Goal: Information Seeking & Learning: Learn about a topic

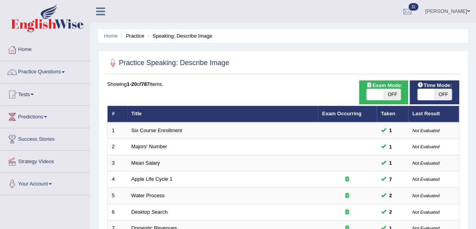
click at [26, 50] on link "Home" at bounding box center [45, 49] width 90 height 20
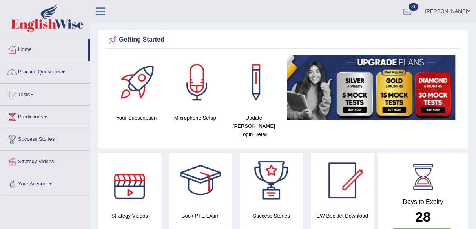
click at [65, 72] on span at bounding box center [63, 72] width 3 height 2
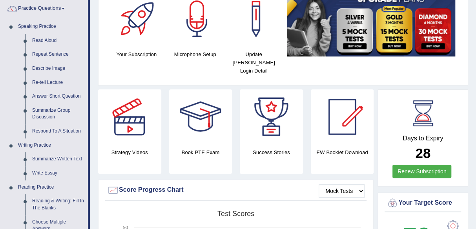
scroll to position [62, 0]
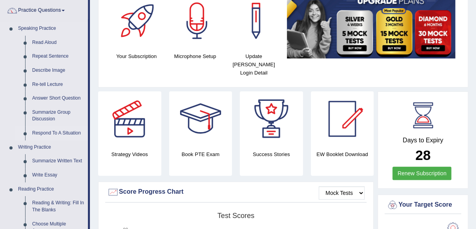
click at [50, 132] on link "Respond To A Situation" at bounding box center [58, 133] width 59 height 14
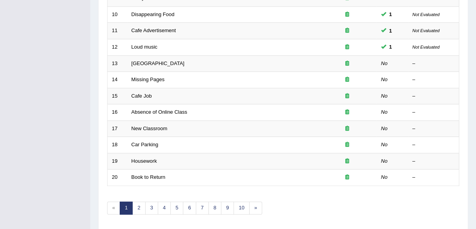
scroll to position [265, 0]
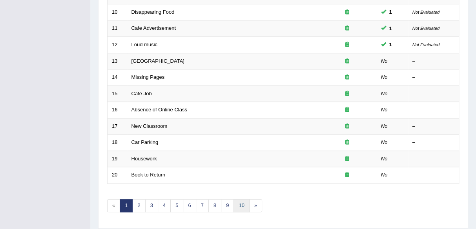
click at [238, 207] on link "10" at bounding box center [242, 205] width 16 height 13
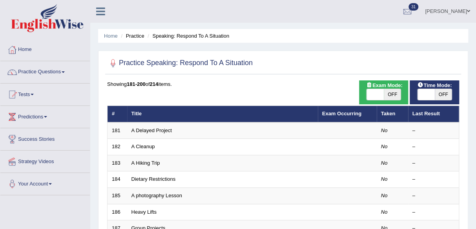
click at [387, 93] on span "OFF" at bounding box center [392, 94] width 17 height 11
checkbox input "true"
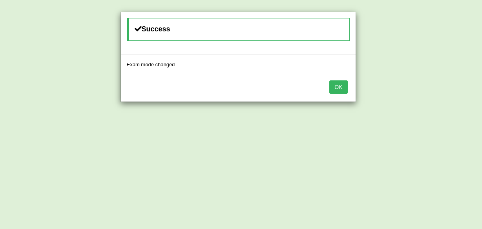
click at [335, 91] on button "OK" at bounding box center [338, 87] width 18 height 13
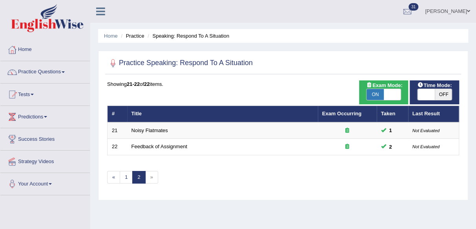
click at [441, 92] on span "OFF" at bounding box center [443, 94] width 17 height 11
checkbox input "true"
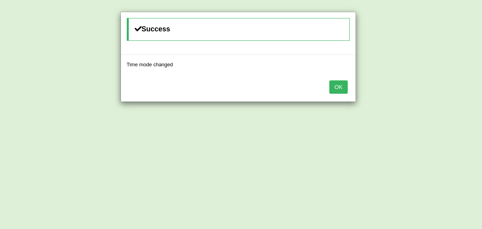
click at [334, 91] on button "OK" at bounding box center [338, 87] width 18 height 13
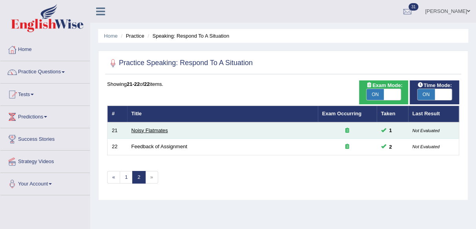
click at [163, 130] on link "Noisy Flatmates" at bounding box center [150, 131] width 37 height 6
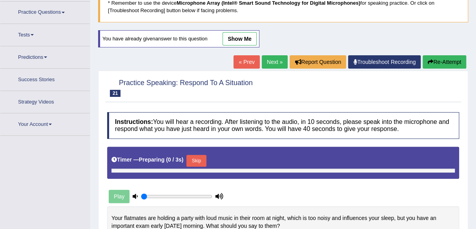
type input "1"
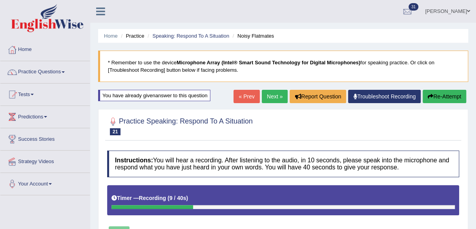
click at [392, 101] on link "Troubleshoot Recording" at bounding box center [384, 96] width 73 height 13
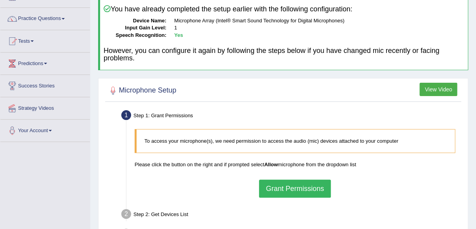
scroll to position [55, 0]
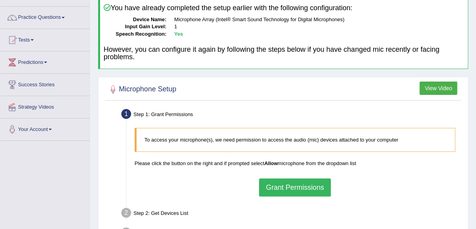
click at [306, 186] on button "Grant Permissions" at bounding box center [294, 188] width 71 height 18
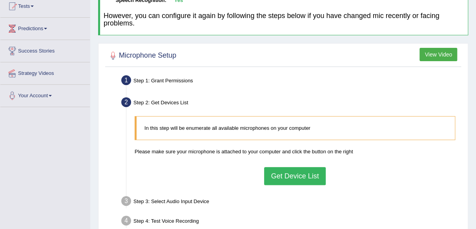
scroll to position [90, 0]
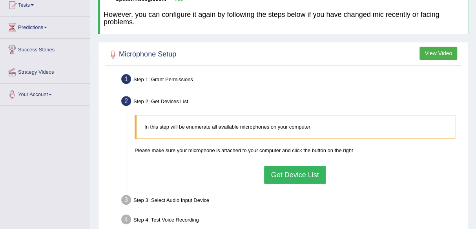
click at [302, 173] on button "Get Device List" at bounding box center [294, 175] width 61 height 18
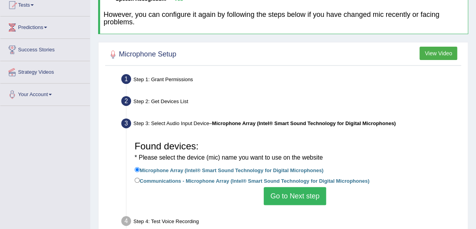
click at [314, 199] on button "Go to Next step" at bounding box center [295, 196] width 62 height 18
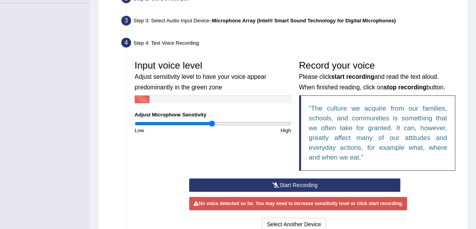
scroll to position [198, 0]
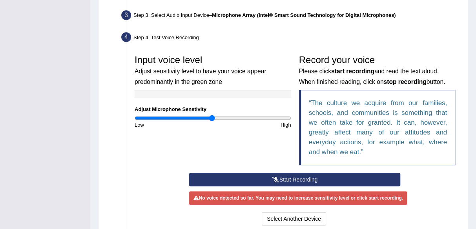
click at [375, 179] on button "Start Recording" at bounding box center [294, 179] width 211 height 13
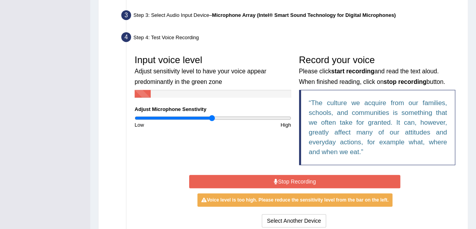
click at [375, 179] on button "Stop Recording" at bounding box center [294, 181] width 211 height 13
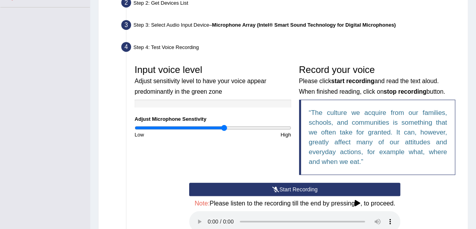
scroll to position [189, 0]
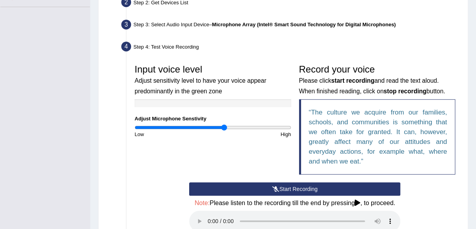
click at [381, 188] on button "Start Recording" at bounding box center [294, 189] width 211 height 13
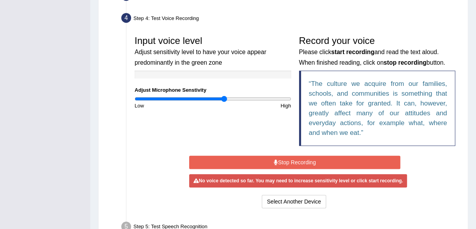
scroll to position [221, 0]
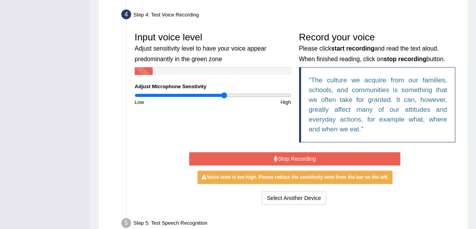
click at [384, 159] on button "Stop Recording" at bounding box center [294, 158] width 211 height 13
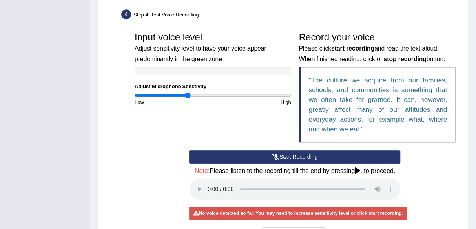
type input "0.68"
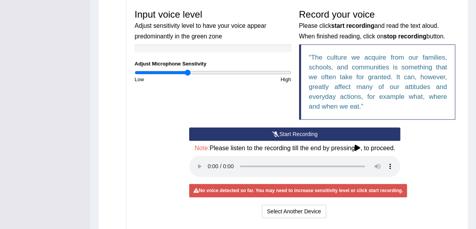
click at [231, 132] on button "Start Recording" at bounding box center [294, 134] width 211 height 13
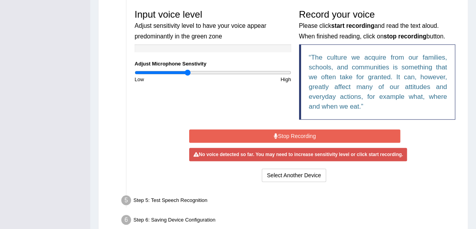
click at [256, 133] on button "Stop Recording" at bounding box center [294, 136] width 211 height 13
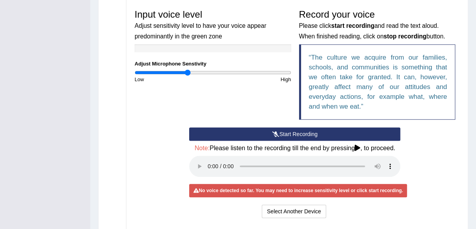
click at [255, 134] on button "Start Recording" at bounding box center [294, 134] width 211 height 13
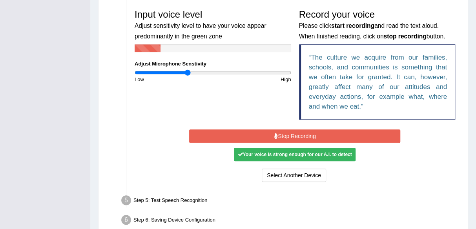
click at [249, 153] on div "Your voice is strong enough for our A.I. to detect" at bounding box center [295, 154] width 122 height 13
click at [242, 153] on icon at bounding box center [240, 154] width 5 height 5
click at [238, 132] on button "Stop Recording" at bounding box center [294, 136] width 211 height 13
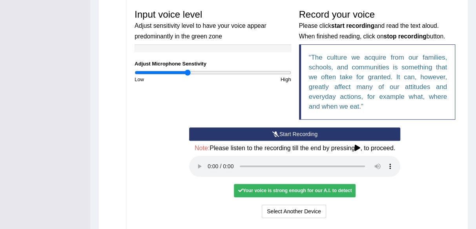
click at [255, 190] on div "Your voice is strong enough for our A.I. to detect" at bounding box center [295, 190] width 122 height 13
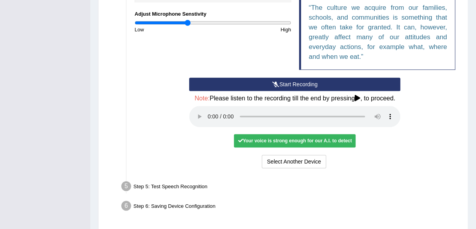
scroll to position [296, 0]
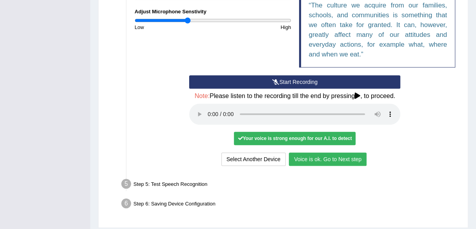
click at [311, 162] on button "Voice is ok. Go to Next step" at bounding box center [328, 159] width 78 height 13
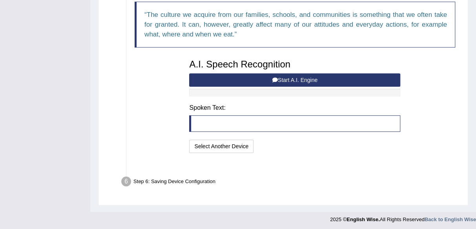
scroll to position [278, 0]
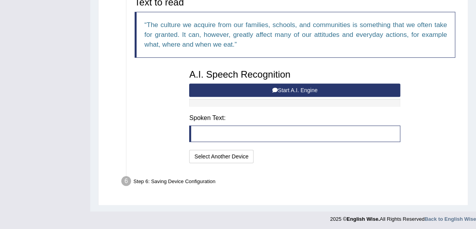
click at [199, 93] on button "Start A.I. Engine" at bounding box center [294, 90] width 211 height 13
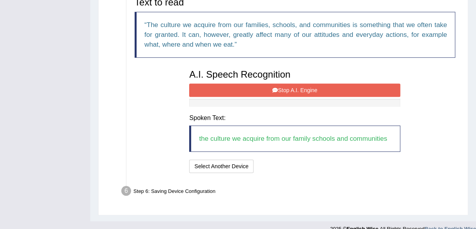
click at [202, 84] on button "Stop A.I. Engine" at bounding box center [294, 90] width 211 height 13
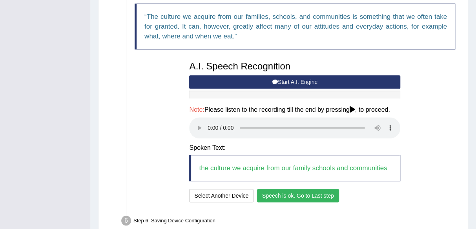
scroll to position [285, 0]
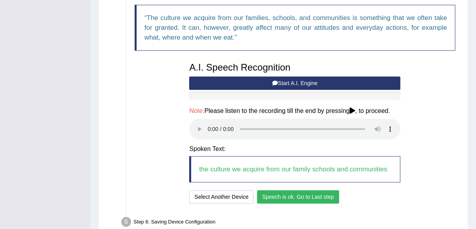
click at [159, 171] on div "Text to read The culture we acquire from our families, schools, and communities…" at bounding box center [295, 96] width 329 height 220
click at [160, 178] on div "Text to read The culture we acquire from our families, schools, and communities…" at bounding box center [295, 96] width 329 height 220
click at [281, 197] on button "Speech is ok. Go to Last step" at bounding box center [298, 196] width 82 height 13
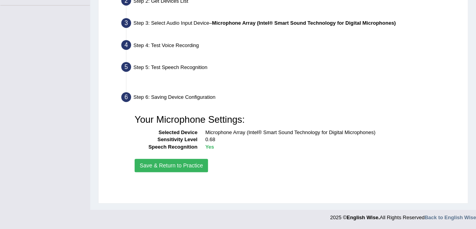
scroll to position [183, 0]
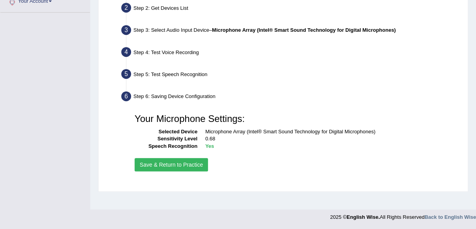
click at [159, 167] on button "Save & Return to Practice" at bounding box center [171, 164] width 73 height 13
click at [176, 165] on button "Save & Return to Practice" at bounding box center [171, 164] width 73 height 13
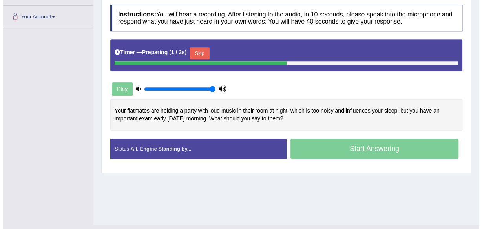
scroll to position [169, 0]
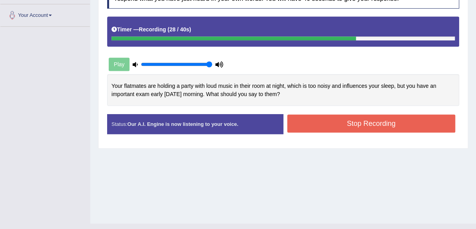
click at [320, 130] on button "Stop Recording" at bounding box center [371, 124] width 168 height 18
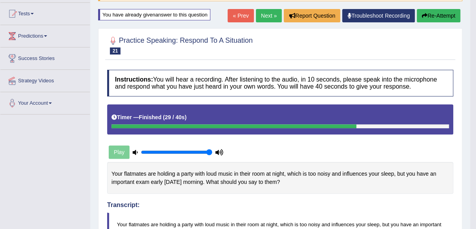
scroll to position [56, 0]
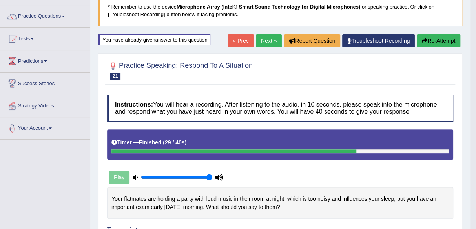
click at [437, 40] on button "Re-Attempt" at bounding box center [439, 40] width 44 height 13
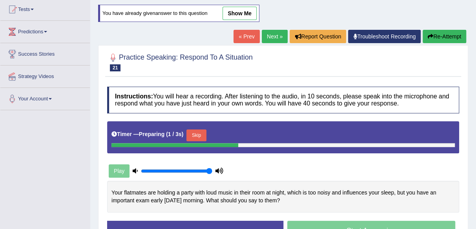
click at [199, 132] on button "Skip" at bounding box center [197, 136] width 20 height 12
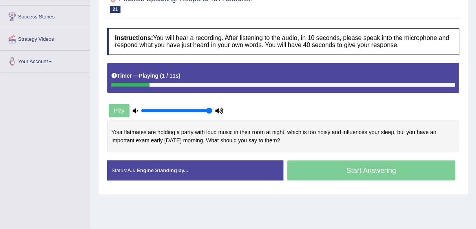
scroll to position [125, 0]
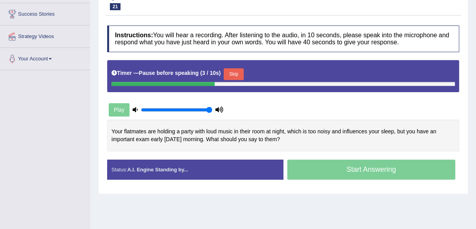
click at [240, 78] on button "Skip" at bounding box center [234, 74] width 20 height 12
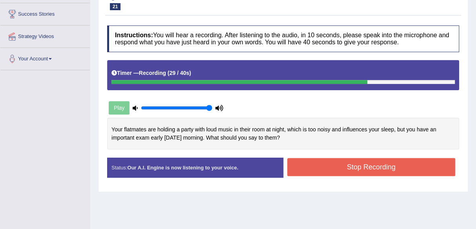
click at [295, 170] on button "Stop Recording" at bounding box center [371, 167] width 168 height 18
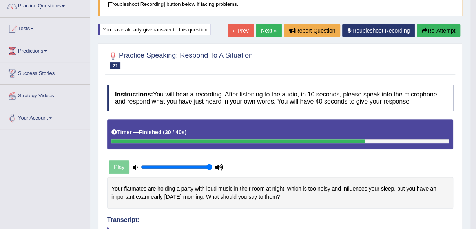
scroll to position [0, 0]
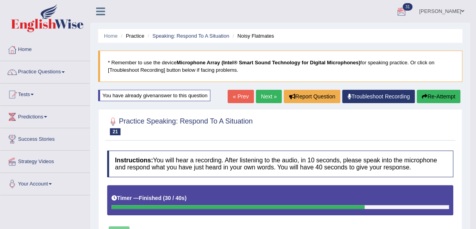
click at [408, 7] on div at bounding box center [402, 12] width 12 height 12
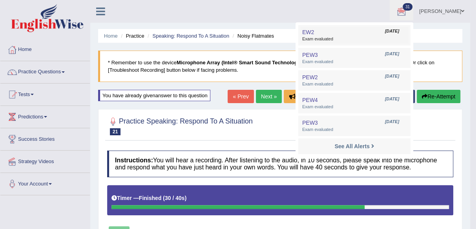
click at [388, 36] on span "Exam evaluated" at bounding box center [354, 39] width 104 height 6
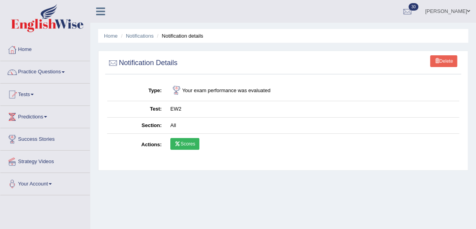
click at [189, 142] on link "Scores" at bounding box center [184, 144] width 29 height 12
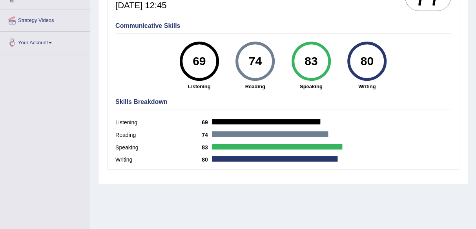
scroll to position [183, 0]
